Goal: Use online tool/utility: Utilize a website feature to perform a specific function

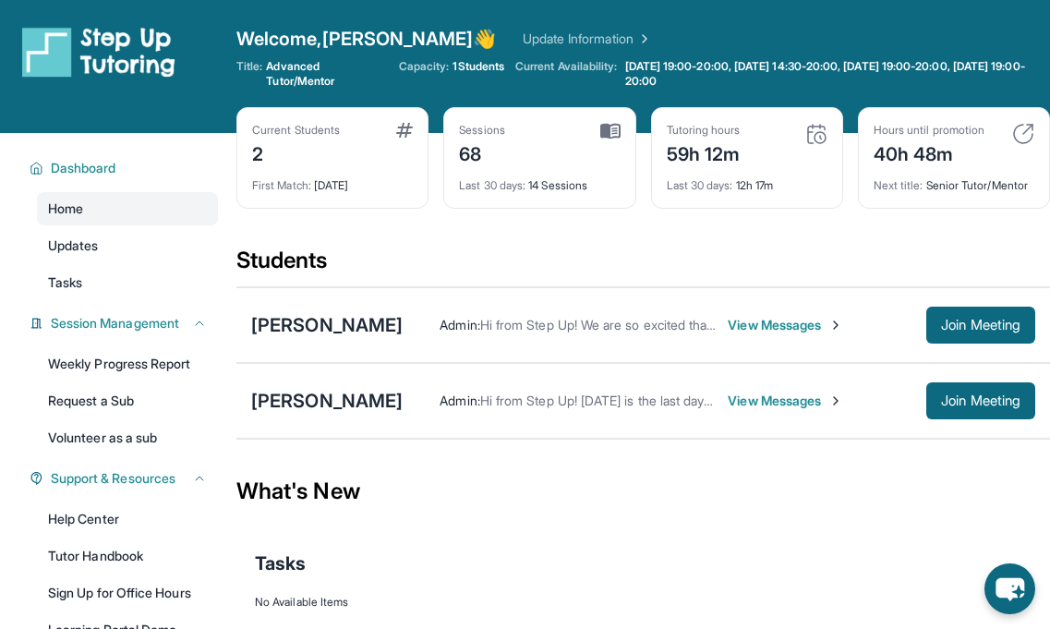
click at [997, 404] on span "Join Meeting" at bounding box center [980, 400] width 79 height 11
click at [942, 405] on span "Join Meeting" at bounding box center [980, 400] width 79 height 11
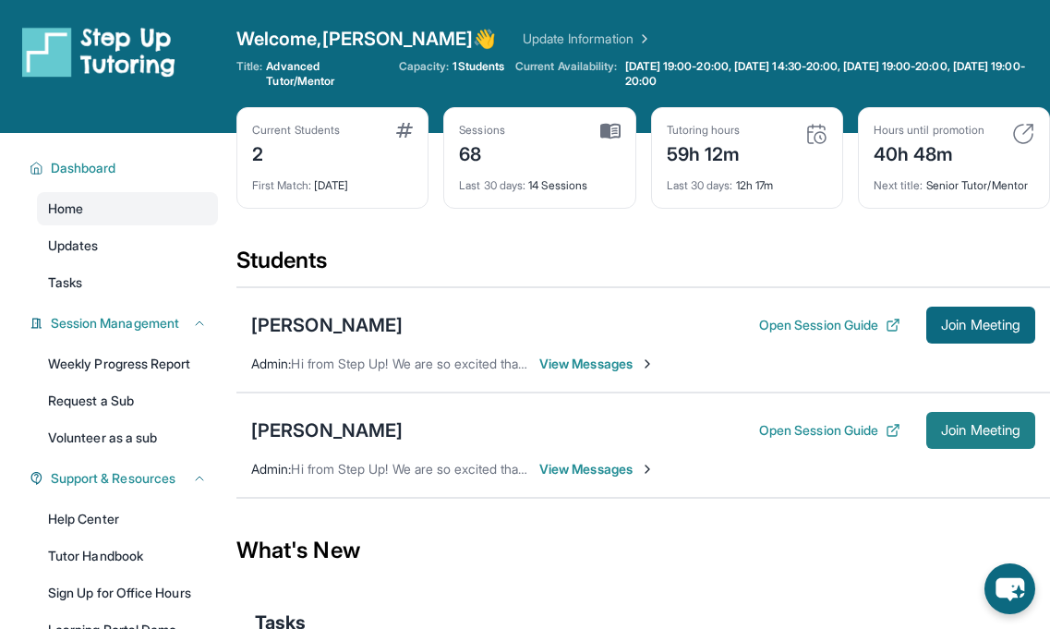
click at [966, 425] on span "Join Meeting" at bounding box center [980, 430] width 79 height 11
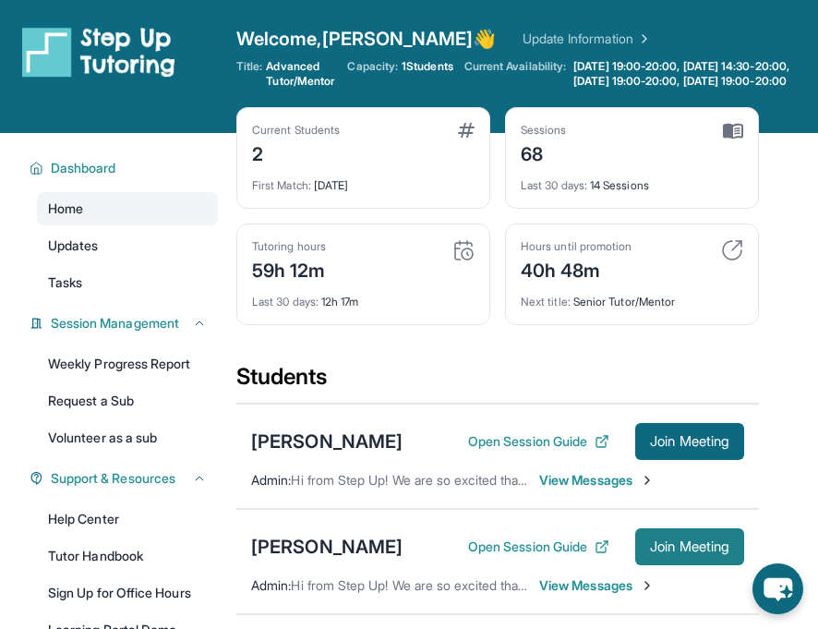
click at [666, 552] on span "Join Meeting" at bounding box center [689, 546] width 79 height 11
